Goal: Find specific page/section: Find specific page/section

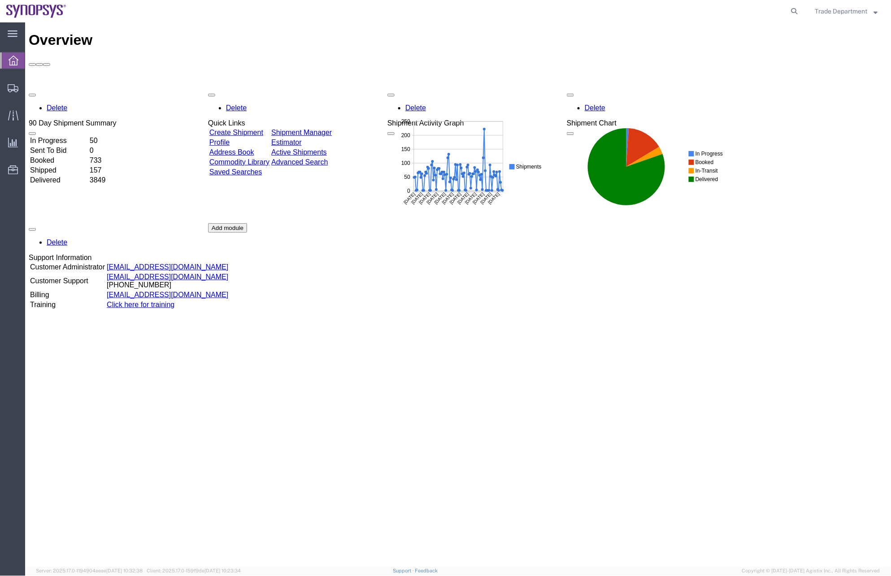
click at [464, 119] on div "Shipment Activity Graph" at bounding box center [425, 123] width 77 height 8
click at [391, 95] on span "button" at bounding box center [391, 95] width 0 height 0
click at [499, 153] on rect at bounding box center [467, 166] width 161 height 102
click at [0, 0] on span "Ad Hoc Reports" at bounding box center [0, 0] width 0 height 0
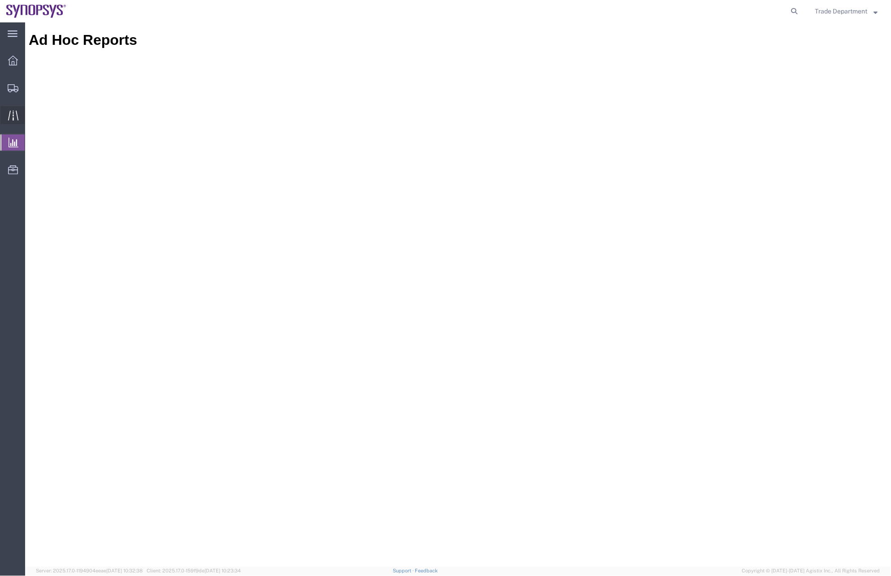
click at [10, 119] on icon at bounding box center [13, 115] width 10 height 10
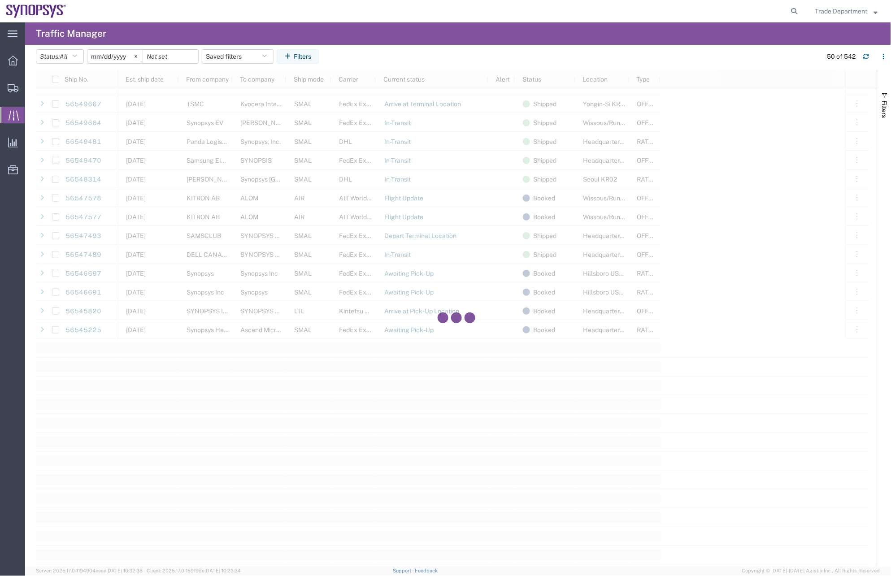
scroll to position [698, 0]
